Goal: Information Seeking & Learning: Understand process/instructions

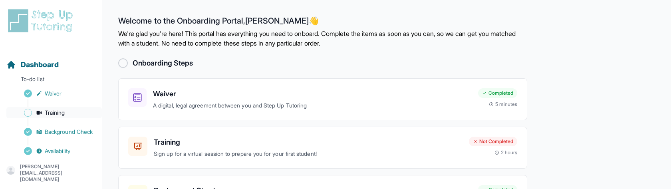
click at [60, 114] on span "Training" at bounding box center [55, 113] width 20 height 8
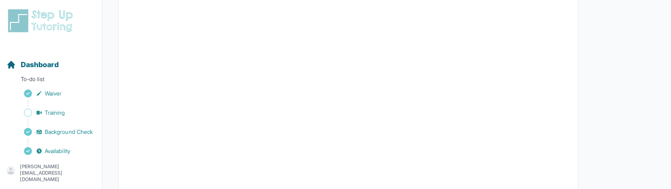
scroll to position [373, 0]
click at [160, 159] on button "I can't make any of these dates" at bounding box center [172, 158] width 88 height 10
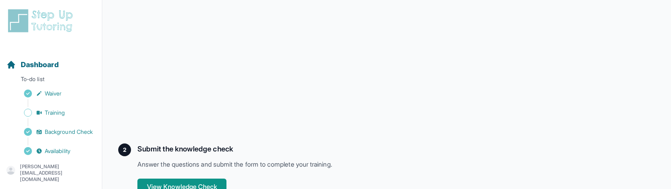
scroll to position [314, 0]
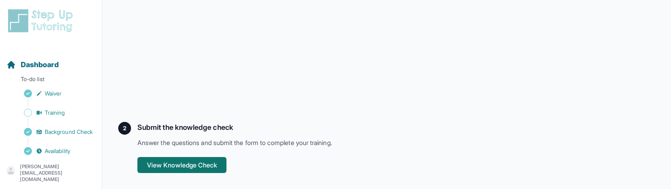
click at [159, 163] on button "View Knowledge Check" at bounding box center [181, 165] width 89 height 16
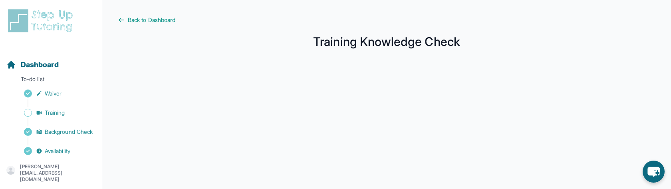
click at [60, 168] on div "[PERSON_NAME][EMAIL_ADDRESS][DOMAIN_NAME]" at bounding box center [50, 172] width 89 height 19
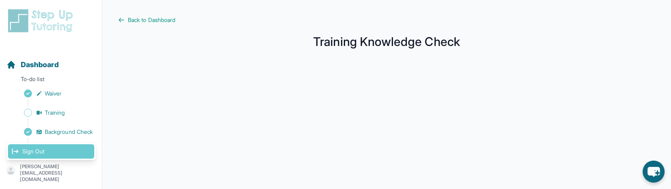
click at [56, 155] on link "Sign Out" at bounding box center [51, 151] width 86 height 14
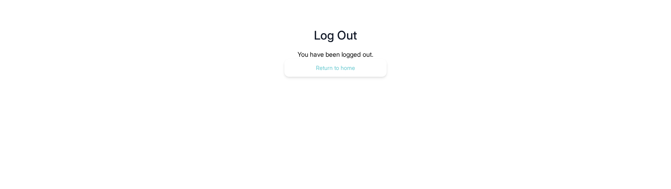
click at [335, 70] on button "Return to home" at bounding box center [335, 68] width 102 height 18
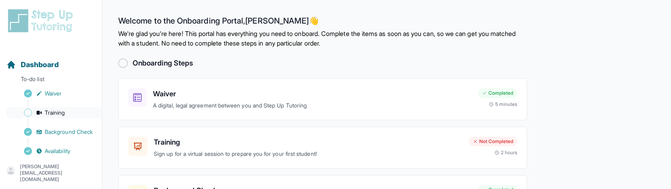
click at [57, 113] on span "Training" at bounding box center [55, 113] width 20 height 8
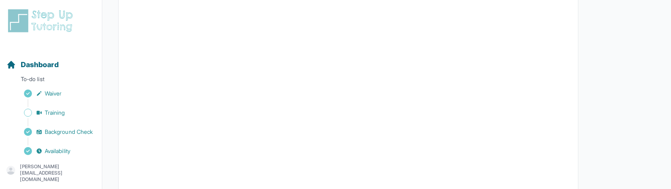
scroll to position [373, 0]
click at [198, 159] on button "I can't make any of these dates" at bounding box center [172, 158] width 88 height 10
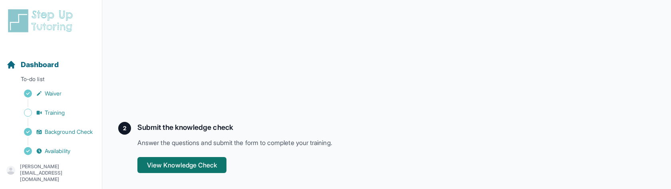
click at [190, 161] on button "View Knowledge Check" at bounding box center [181, 165] width 89 height 16
click at [49, 172] on p "[PERSON_NAME][EMAIL_ADDRESS][DOMAIN_NAME]" at bounding box center [57, 172] width 75 height 19
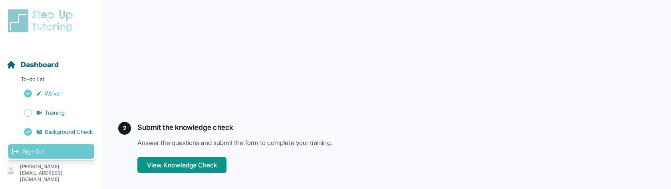
click at [65, 156] on link "Sign Out" at bounding box center [51, 151] width 86 height 14
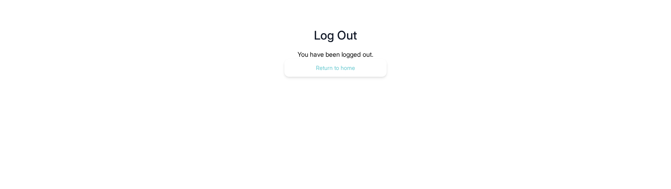
click at [293, 75] on button "Return to home" at bounding box center [335, 68] width 102 height 18
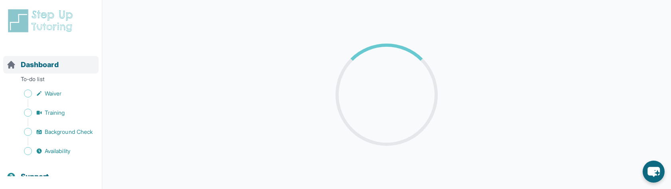
scroll to position [78, 0]
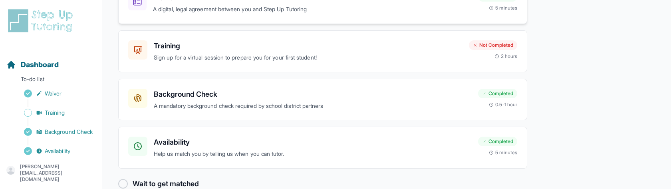
scroll to position [113, 0]
